Goal: Register for event/course

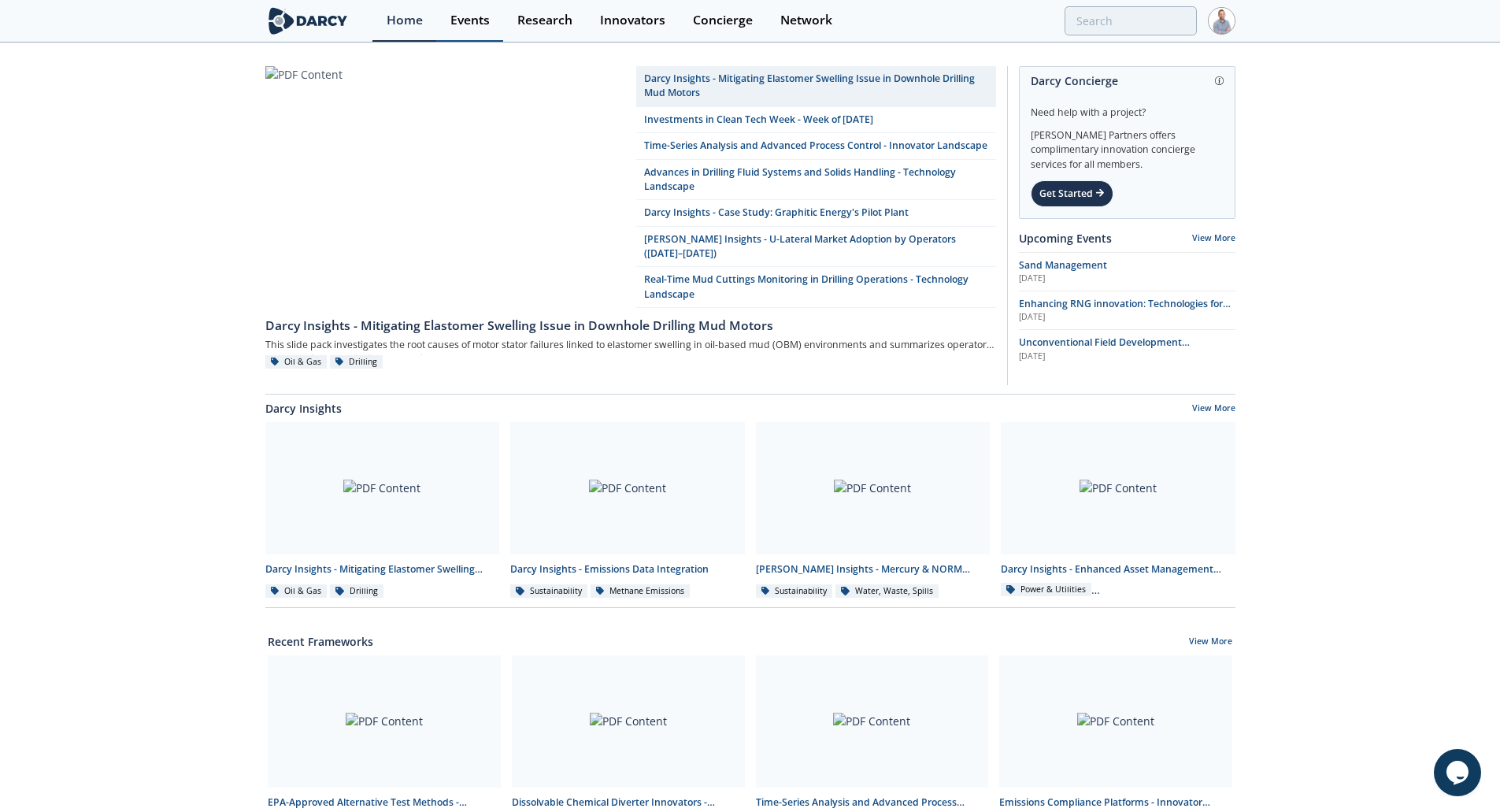
click at [477, 24] on div "Events" at bounding box center [469, 20] width 39 height 12
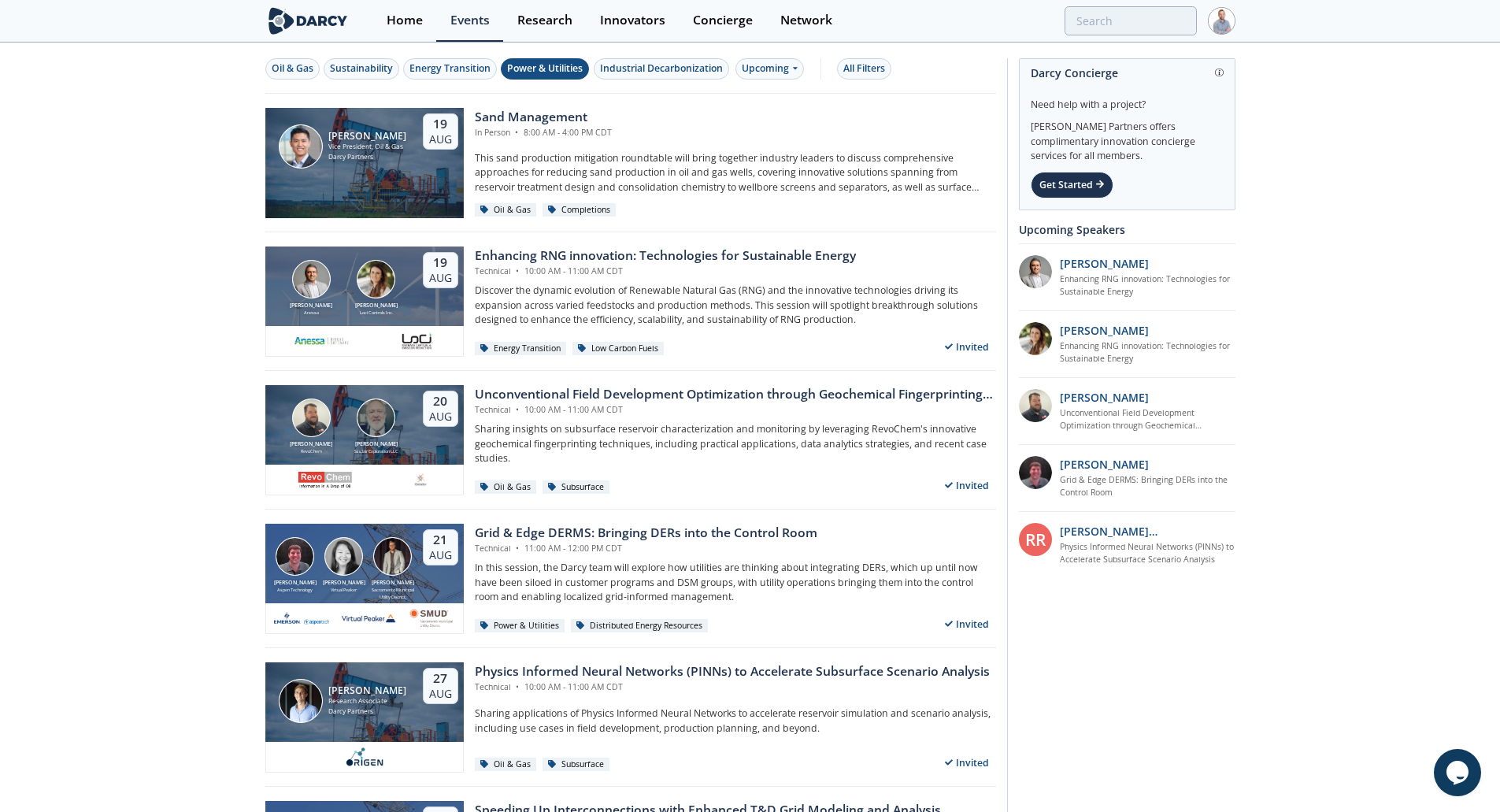
click at [560, 76] on button "Power & Utilities" at bounding box center [545, 69] width 88 height 21
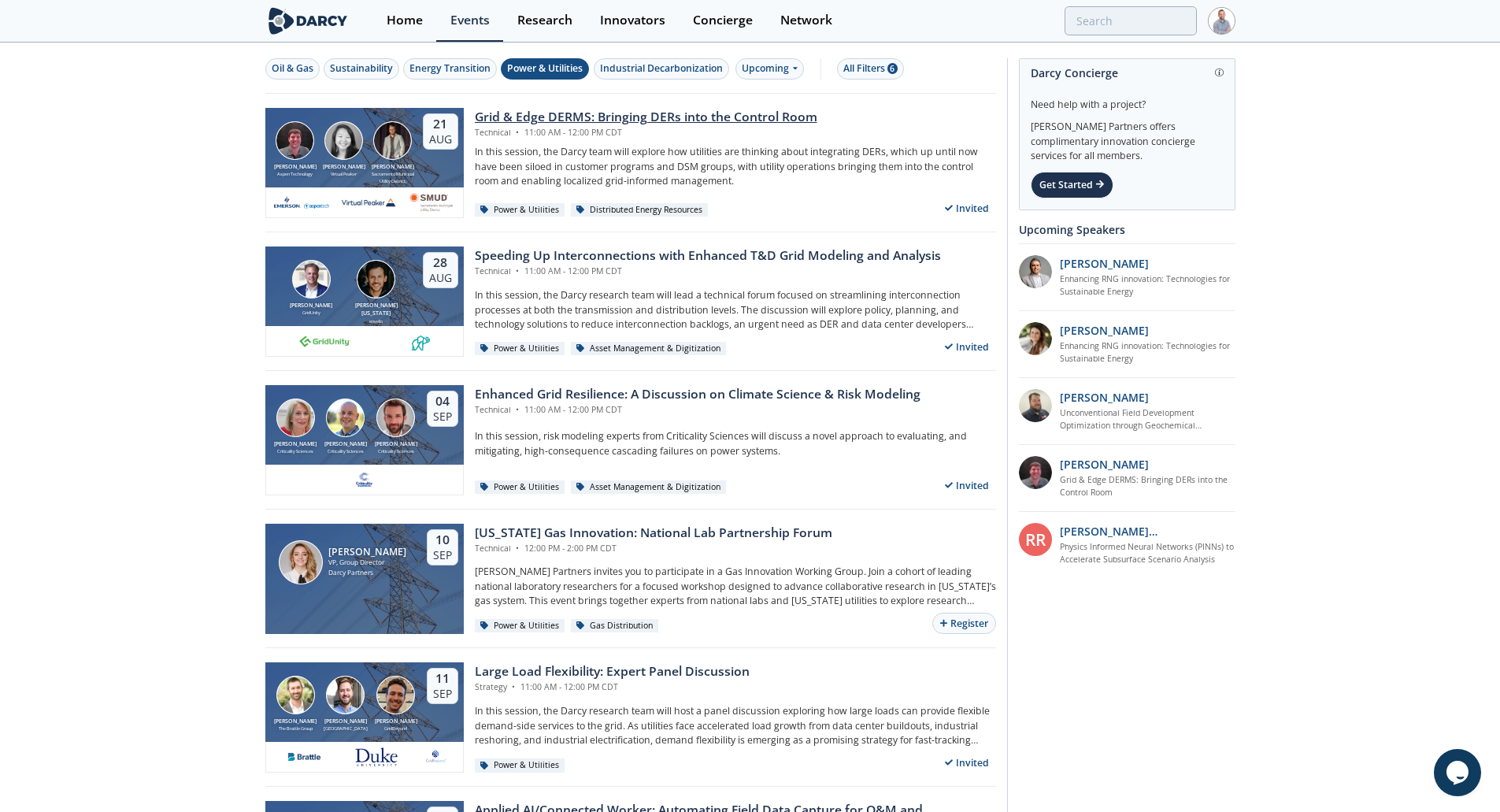
click at [646, 134] on div "Technical • 11:00 AM - 12:00 PM CDT" at bounding box center [646, 133] width 343 height 12
